Goal: Information Seeking & Learning: Learn about a topic

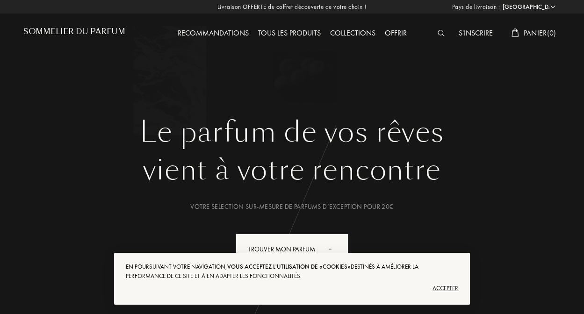
select select "FR"
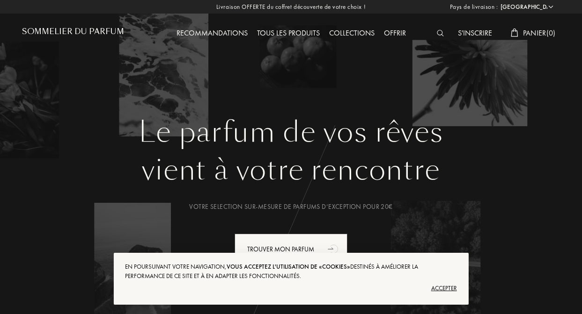
click at [209, 33] on div "Recommandations" at bounding box center [212, 34] width 80 height 12
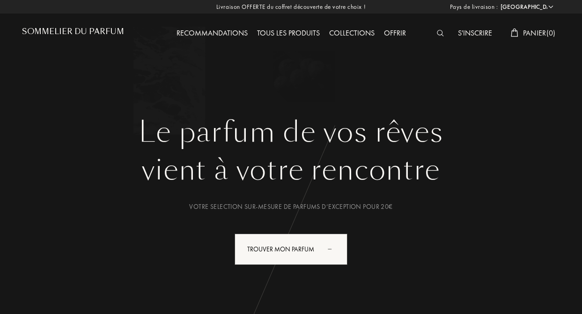
select select "FR"
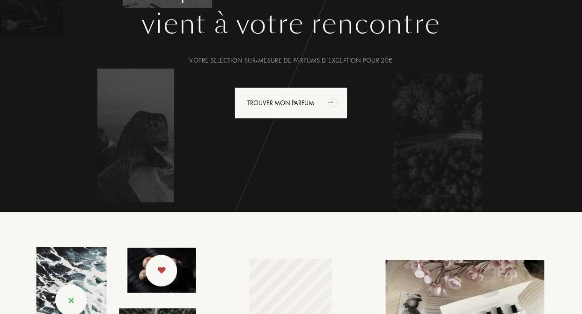
scroll to position [87, 0]
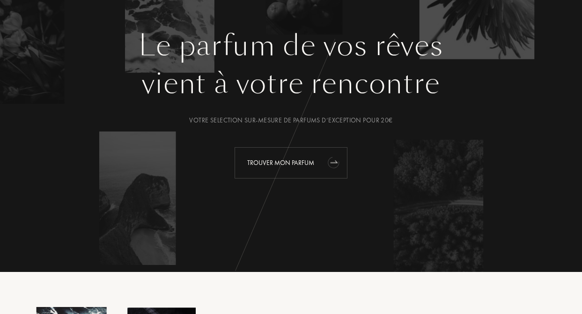
click at [300, 170] on div "Trouver mon parfum" at bounding box center [290, 162] width 113 height 31
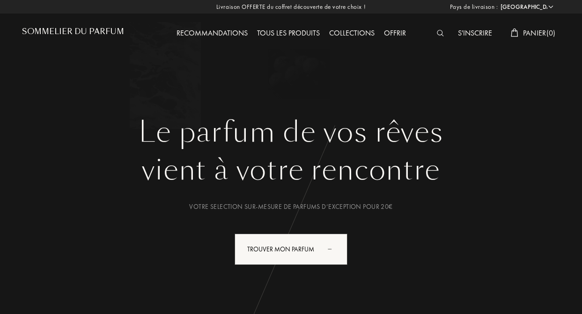
select select "FR"
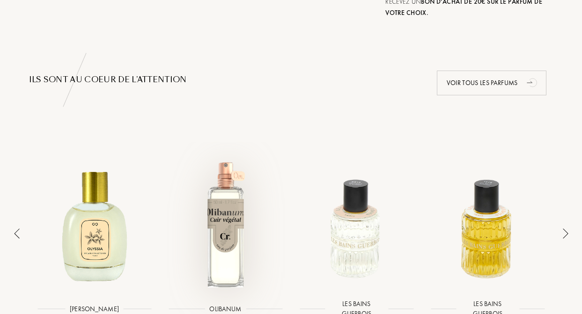
scroll to position [634, 0]
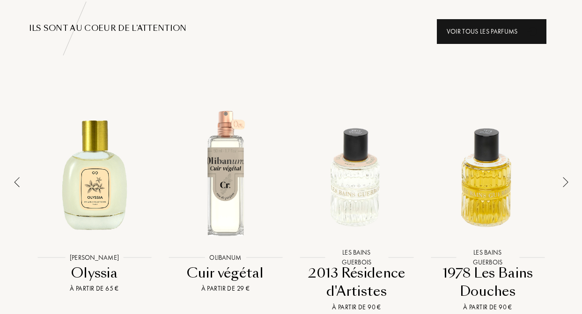
click at [477, 24] on div "Voir tous les parfums" at bounding box center [492, 31] width 110 height 25
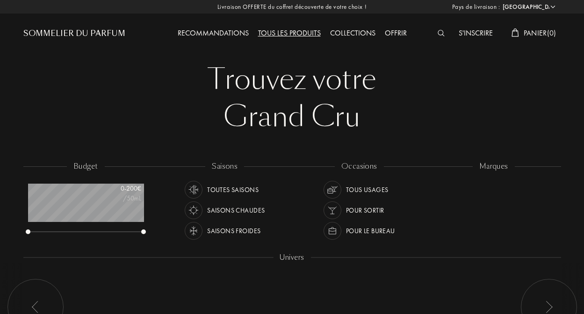
select select "FR"
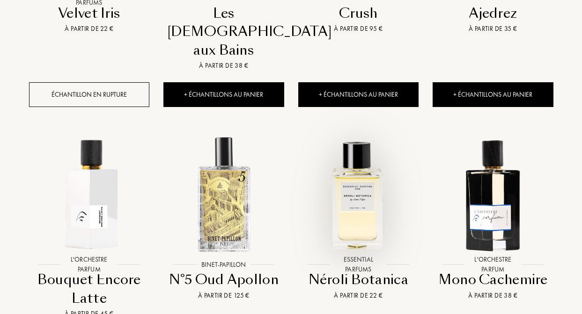
scroll to position [574, 0]
